Goal: Task Accomplishment & Management: Use online tool/utility

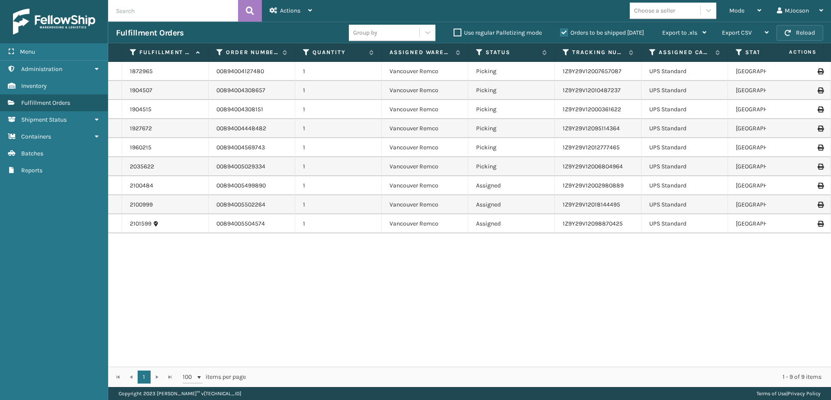
click at [793, 29] on button "Reload" at bounding box center [799, 33] width 47 height 16
click at [802, 32] on button "Reload" at bounding box center [799, 33] width 47 height 16
click at [22, 152] on span "Batches" at bounding box center [32, 153] width 22 height 7
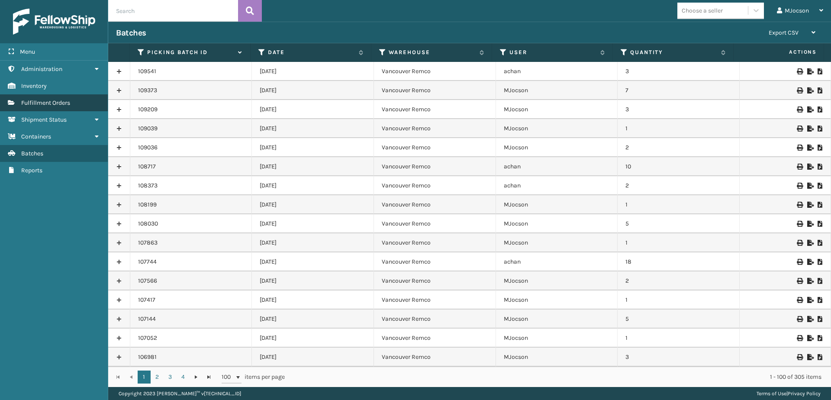
click at [36, 105] on span "Fulfillment Orders" at bounding box center [45, 102] width 49 height 7
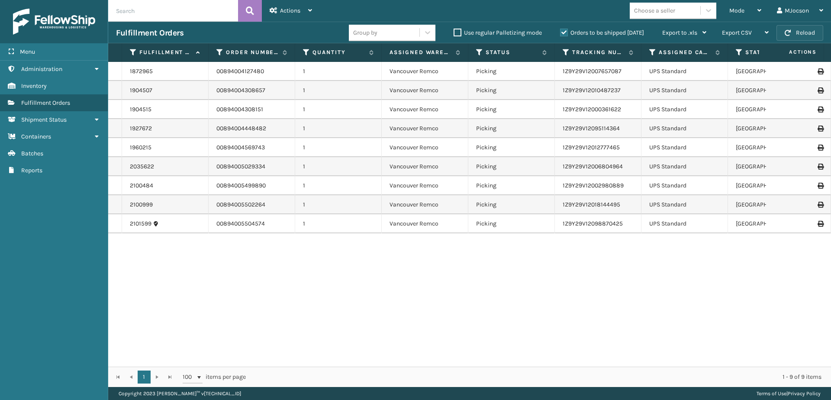
click at [798, 29] on button "Reload" at bounding box center [799, 33] width 47 height 16
click at [746, 10] on div "Mode" at bounding box center [745, 11] width 32 height 22
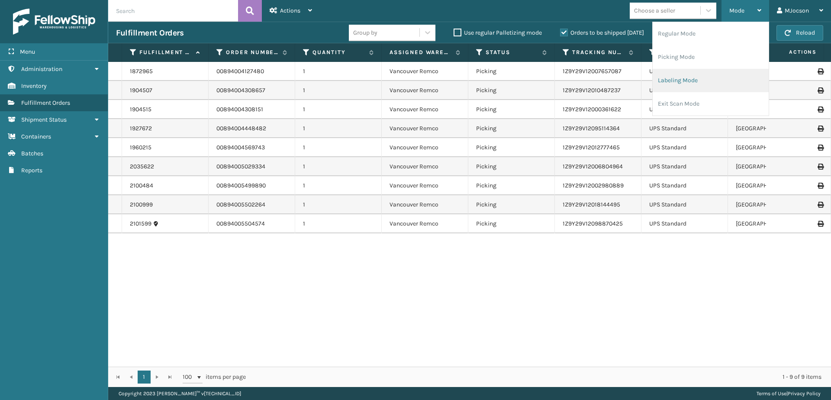
click at [689, 83] on li "Labeling Mode" at bounding box center [711, 80] width 116 height 23
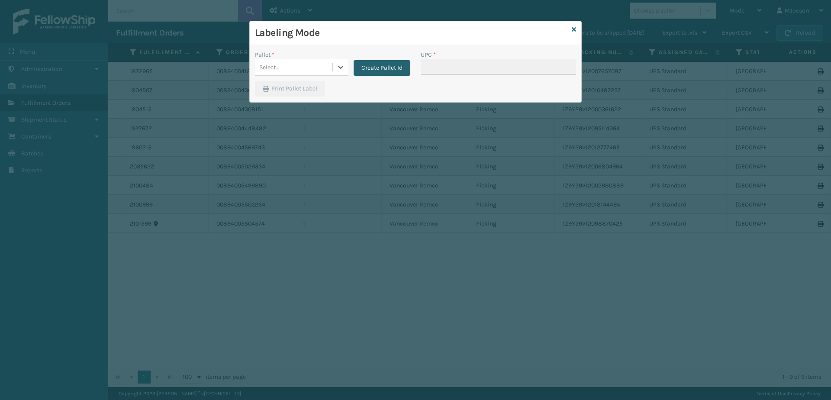
click at [393, 72] on button "Create Pallet Id" at bounding box center [382, 68] width 57 height 16
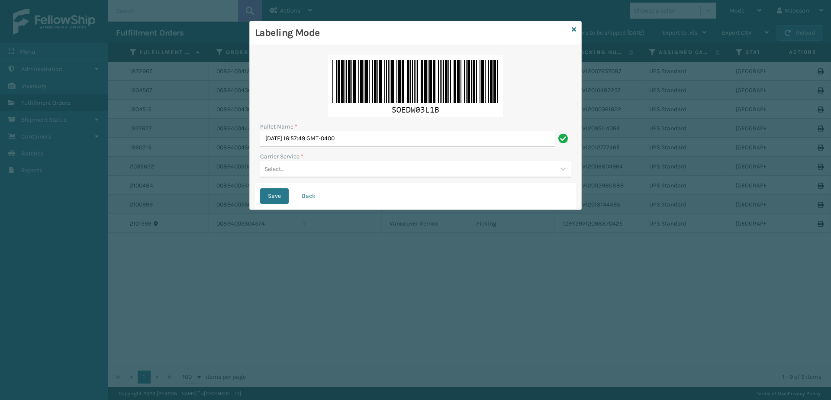
click at [270, 169] on div "Select..." at bounding box center [274, 168] width 20 height 9
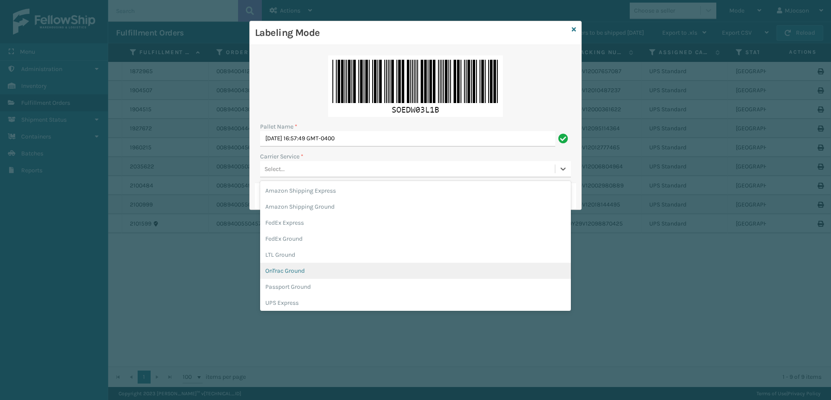
scroll to position [43, 0]
click at [281, 277] on div "UPS Ground" at bounding box center [415, 275] width 311 height 16
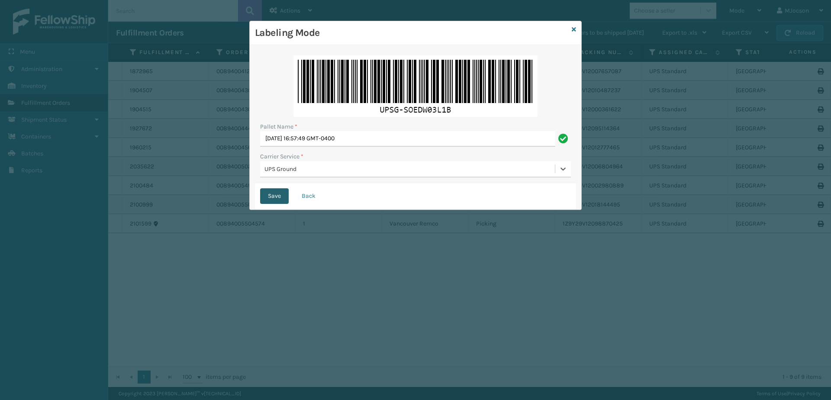
click at [274, 196] on button "Save" at bounding box center [274, 196] width 29 height 16
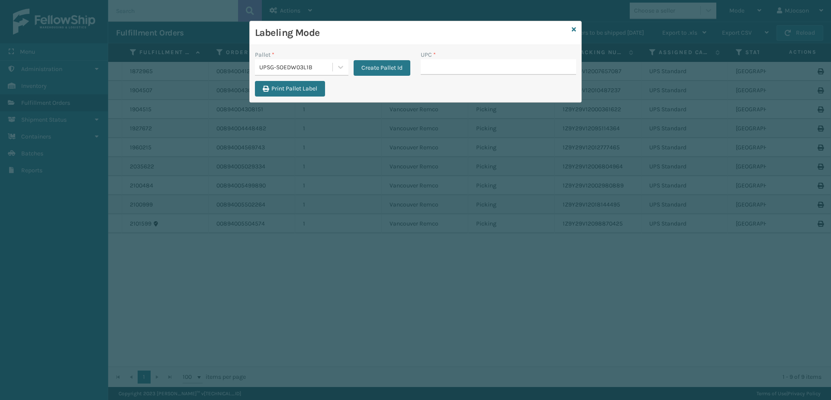
click at [576, 28] on div "Labeling Mode" at bounding box center [416, 33] width 332 height 24
click at [578, 28] on div "Labeling Mode" at bounding box center [416, 33] width 332 height 24
click at [575, 33] on link at bounding box center [574, 29] width 4 height 9
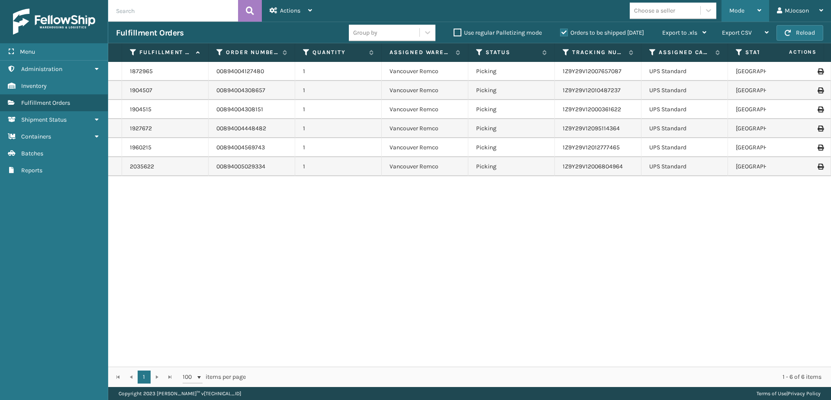
click at [738, 11] on span "Mode" at bounding box center [736, 10] width 15 height 7
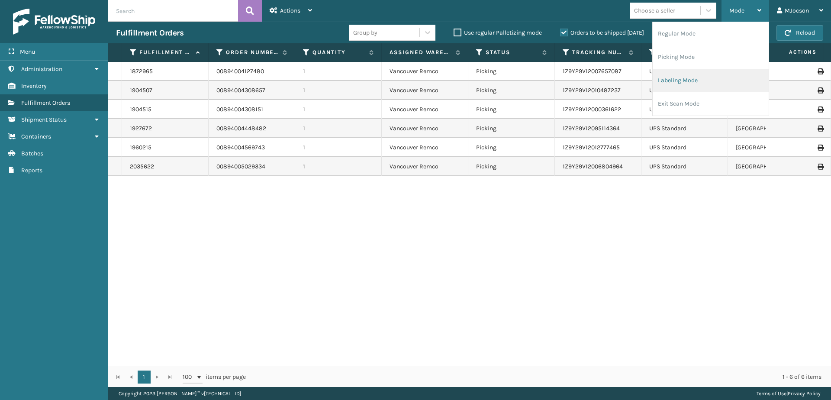
click at [708, 77] on li "Labeling Mode" at bounding box center [711, 80] width 116 height 23
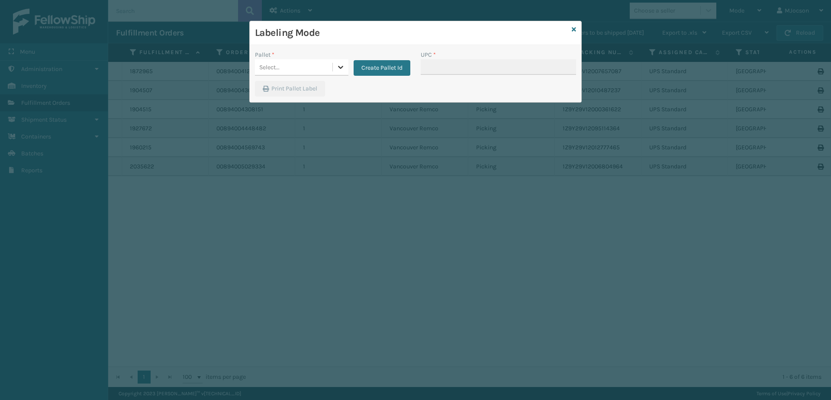
click at [344, 68] on icon at bounding box center [340, 67] width 9 height 9
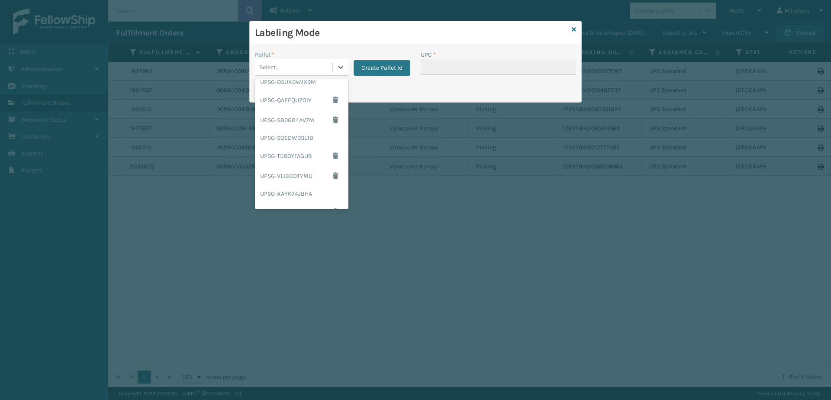
scroll to position [252, 0]
click at [319, 92] on div "UPSG-SOEDW03L1B" at bounding box center [301, 88] width 93 height 16
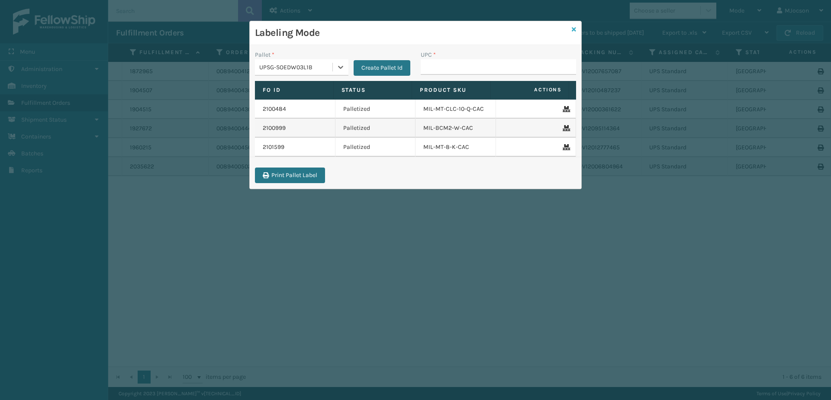
click at [573, 30] on icon at bounding box center [574, 29] width 4 height 6
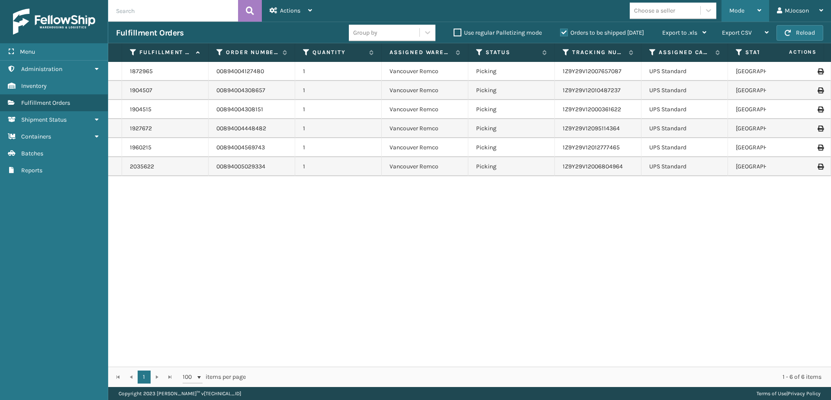
click at [731, 14] on span "Mode" at bounding box center [736, 10] width 15 height 7
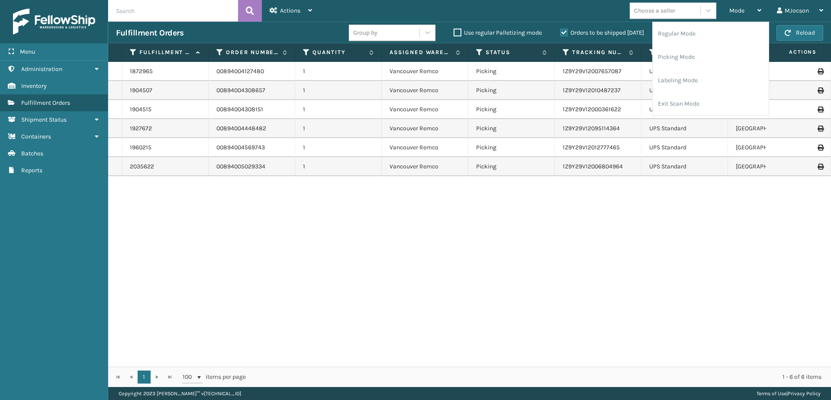
click at [687, 205] on div "1872965 00894004127480 1 [GEOGRAPHIC_DATA] Remco Picking 1Z9Y29V12007657087 UPS…" at bounding box center [469, 214] width 723 height 305
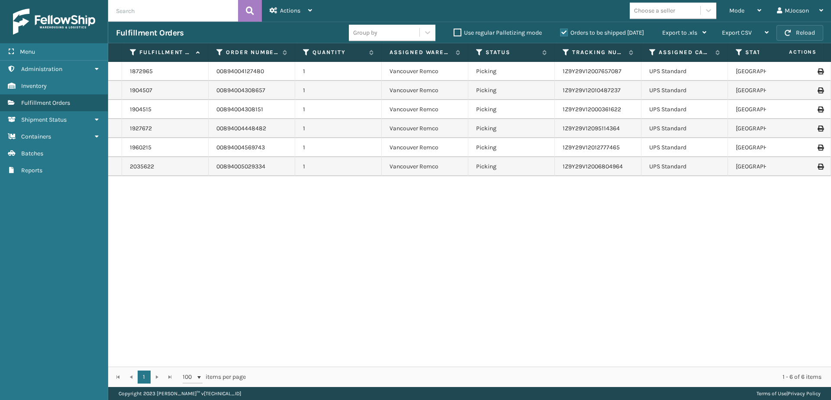
click at [791, 34] on button "Reload" at bounding box center [799, 33] width 47 height 16
